Goal: Task Accomplishment & Management: Complete application form

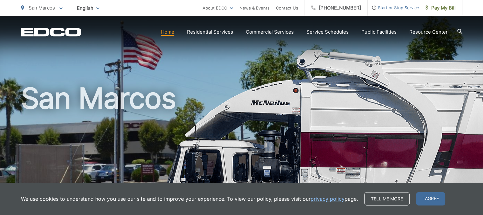
click at [409, 10] on span "Start or Stop Service" at bounding box center [392, 8] width 51 height 8
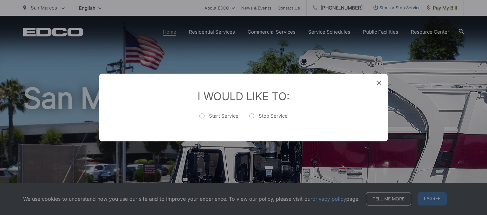
click at [252, 117] on label "Stop Service" at bounding box center [268, 119] width 38 height 13
radio input "true"
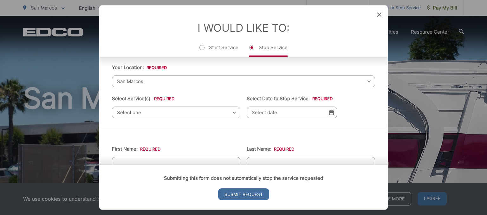
scroll to position [17, 0]
click at [154, 80] on span "San Marcos" at bounding box center [243, 82] width 263 height 12
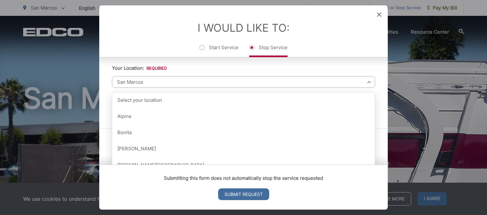
click at [137, 82] on span "San Marcos" at bounding box center [243, 82] width 263 height 12
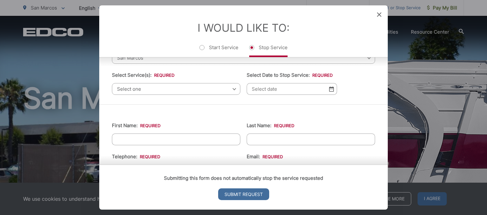
scroll to position [40, 0]
click at [142, 90] on span "Select one" at bounding box center [176, 89] width 129 height 12
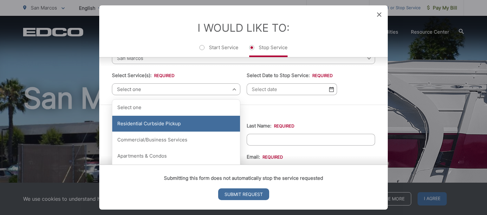
click at [148, 129] on div "Residential Curbside Pickup" at bounding box center [176, 124] width 128 height 16
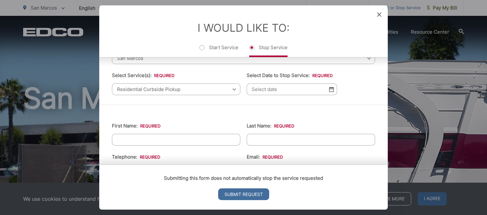
click at [283, 83] on input "Select Date to Stop Service: *" at bounding box center [292, 89] width 90 height 12
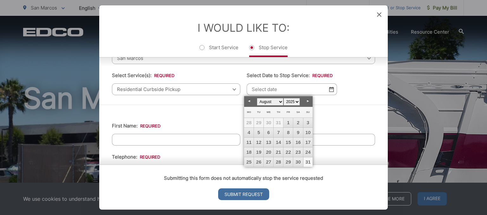
click at [312, 159] on link "31" at bounding box center [309, 162] width 10 height 10
type input "[DATE]"
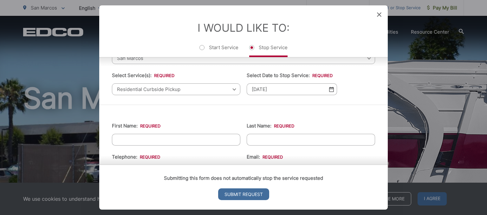
click at [202, 99] on div "Please complete the form below, then follow the instructions that follow. Your …" at bounding box center [243, 61] width 289 height 88
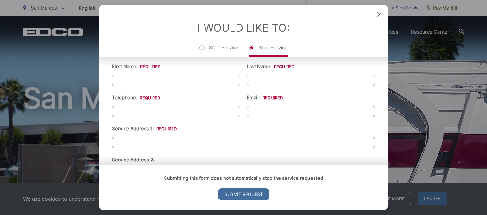
scroll to position [100, 0]
click at [169, 57] on div "I Would Like To: Start Service Stop Service" at bounding box center [243, 31] width 289 height 52
click at [171, 79] on input "First Name: *" at bounding box center [176, 80] width 129 height 12
type input "j"
type input "britanny"
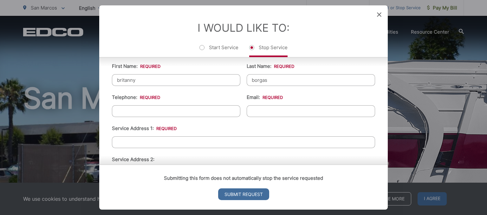
type input "borgas"
type input "(___) ___-____"
type input "britannyQ"
type input "(___) ___-____"
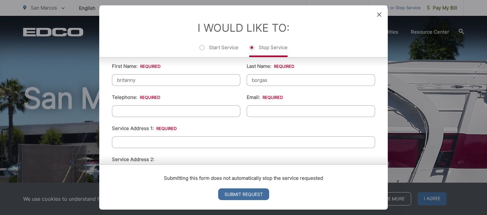
type input "britanny"
type input "(___) ___-____"
type input "[PHONE_NUMBER]"
type input "ombritannymarie@outlook.c"
click at [218, 189] on input "Submit Request" at bounding box center [243, 195] width 51 height 12
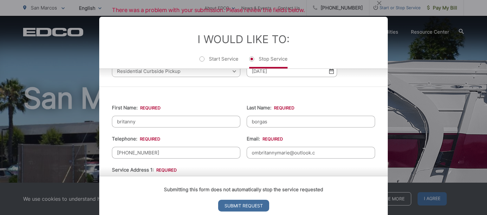
scroll to position [156, 0]
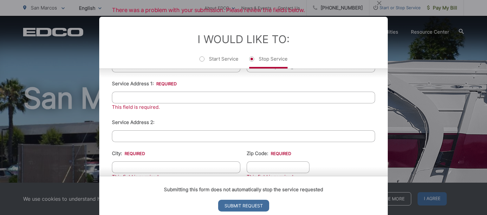
click at [343, 41] on li "I Would Like To: Start Service Stop Service" at bounding box center [243, 51] width 263 height 36
drag, startPoint x: 343, startPoint y: 41, endPoint x: 314, endPoint y: -44, distance: 89.7
click at [314, 0] on html "Home Back Home Residential Services Overview Curbside Pickup Recycling Organic …" at bounding box center [243, 107] width 487 height 215
click at [326, 105] on div "This field is required." at bounding box center [243, 107] width 263 height 8
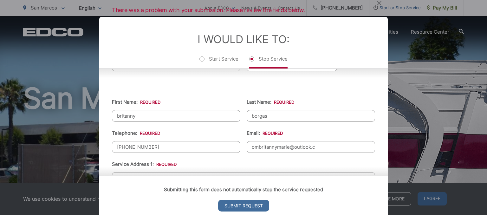
scroll to position [102, 0]
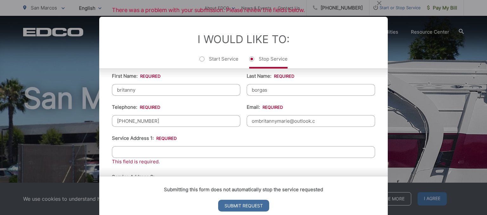
click at [316, 121] on input "ombritannymarie@outlook.c" at bounding box center [311, 121] width 129 height 12
type input "o"
type input "[EMAIL_ADDRESS][DOMAIN_NAME]"
type input "872 via la venta"
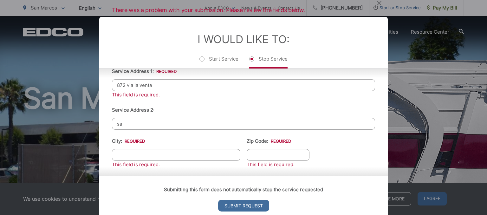
type input "sa"
type input "San marcos"
type input "0"
type input "92069"
click at [315, 116] on li "Service Address 2:" at bounding box center [243, 117] width 263 height 23
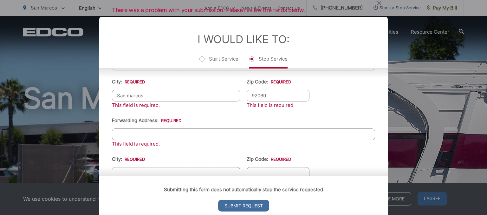
scroll to position [228, 0]
click at [296, 129] on input "Forwarding Address: *" at bounding box center [243, 134] width 263 height 12
type input "2310 [GEOGRAPHIC_DATA] ct"
type input "Escondido"
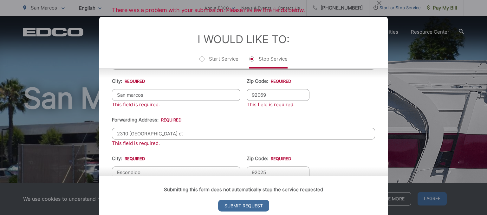
type input "92025"
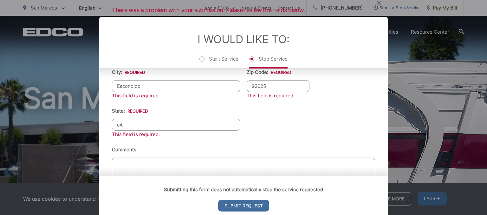
type input "cA"
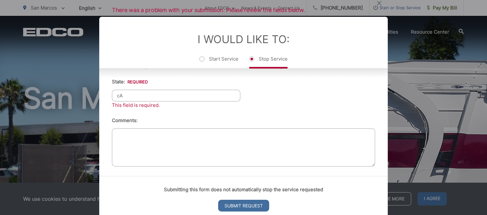
scroll to position [344, 0]
click at [225, 207] on input "Submit Request" at bounding box center [243, 206] width 51 height 12
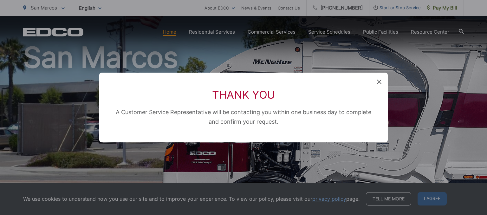
scroll to position [6, 3]
click at [429, 196] on div "Thank You A Customer Service Representative will be contacting you within one b…" at bounding box center [243, 107] width 487 height 215
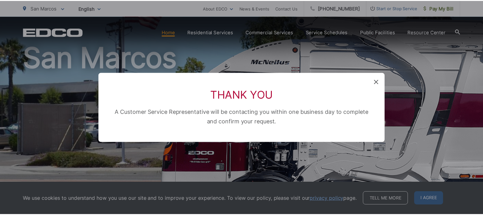
scroll to position [0, 0]
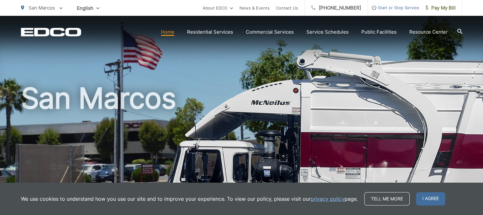
click at [429, 196] on span "I agree" at bounding box center [430, 198] width 29 height 13
